Goal: Use online tool/utility

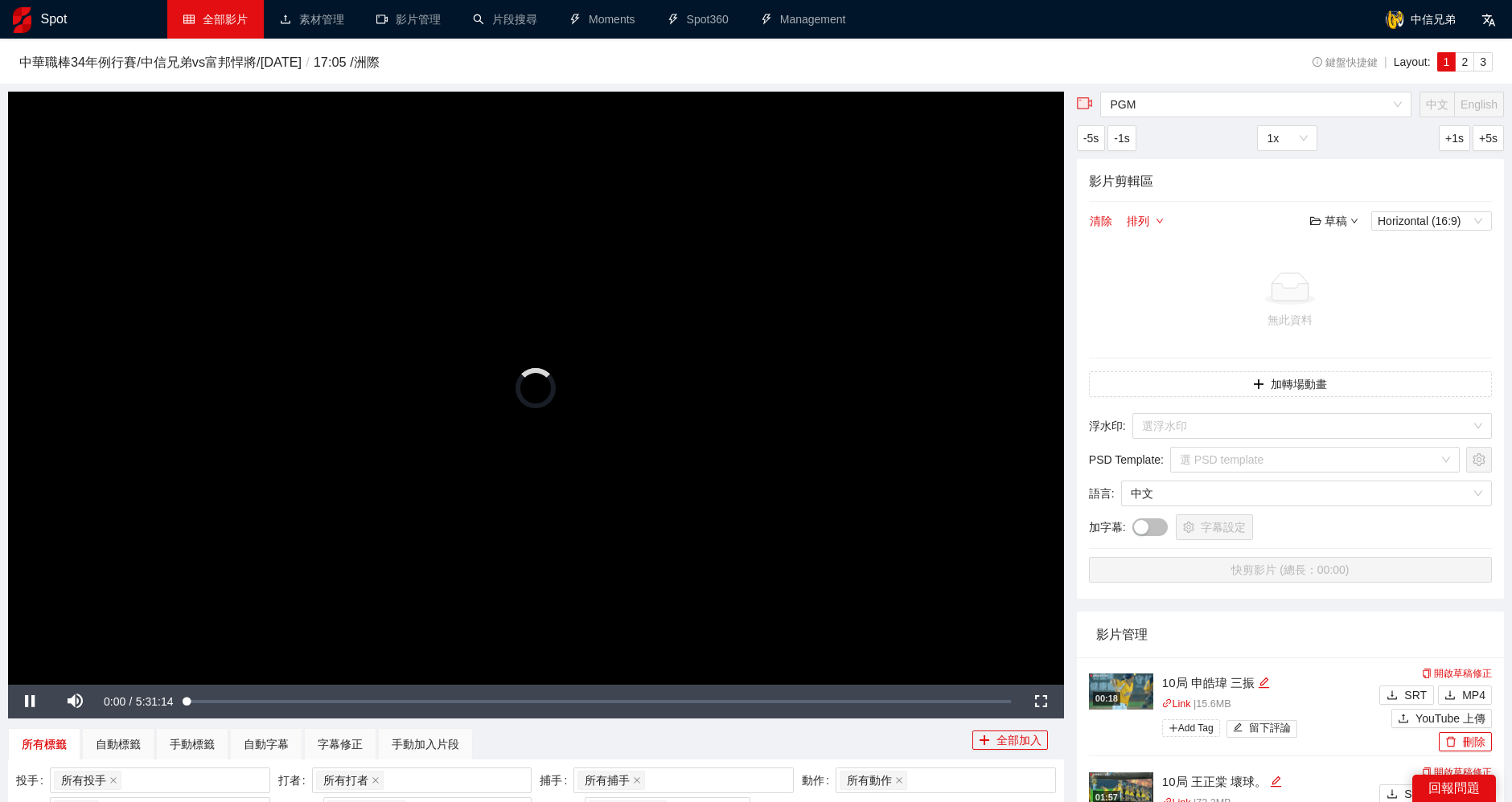
click at [239, 26] on link "全部影片" at bounding box center [215, 18] width 64 height 12
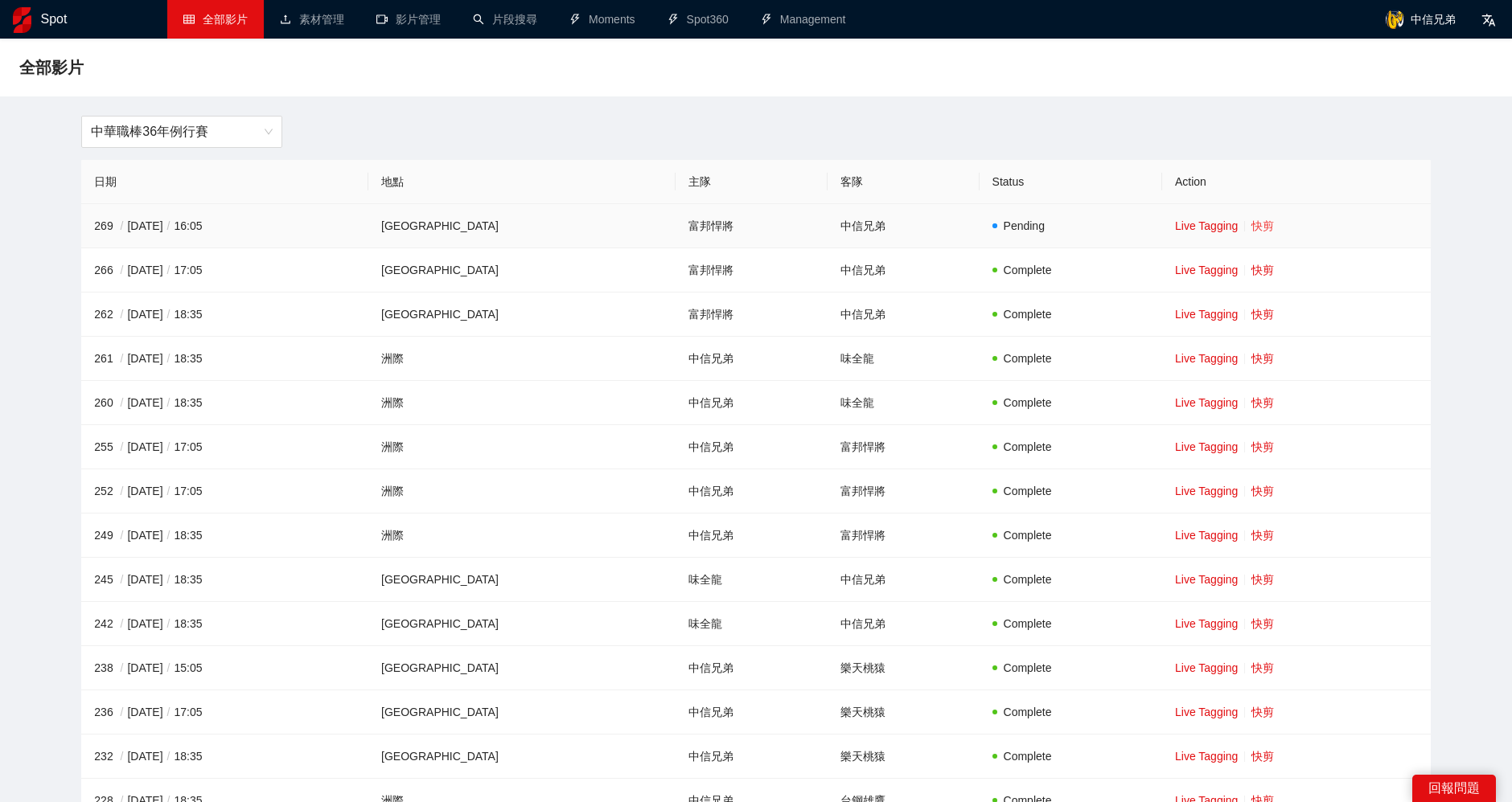
click at [1252, 228] on link "快剪" at bounding box center [1263, 225] width 23 height 12
